Goal: Transaction & Acquisition: Purchase product/service

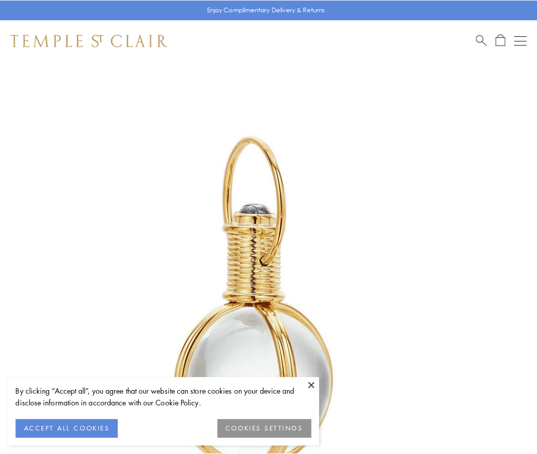
scroll to position [267, 0]
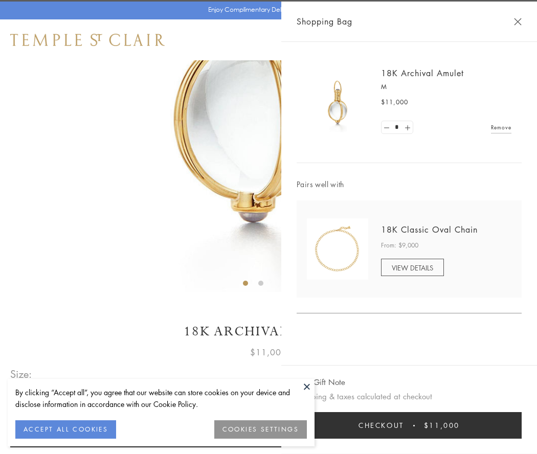
click at [409, 426] on button "Checkout $11,000" at bounding box center [409, 425] width 225 height 27
